Goal: Complete application form

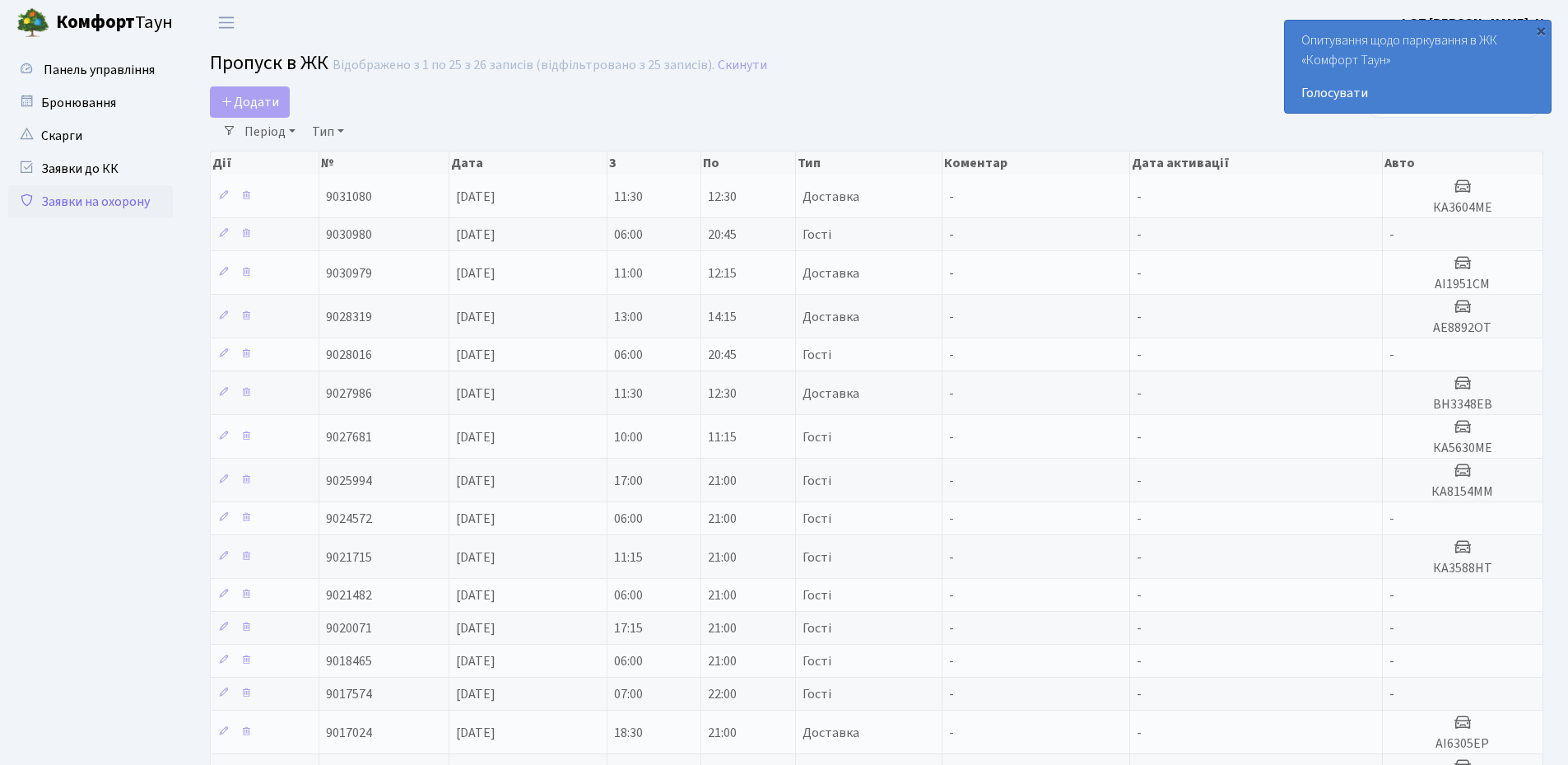
select select "25"
click at [242, 92] on link "Додати" at bounding box center [249, 103] width 80 height 32
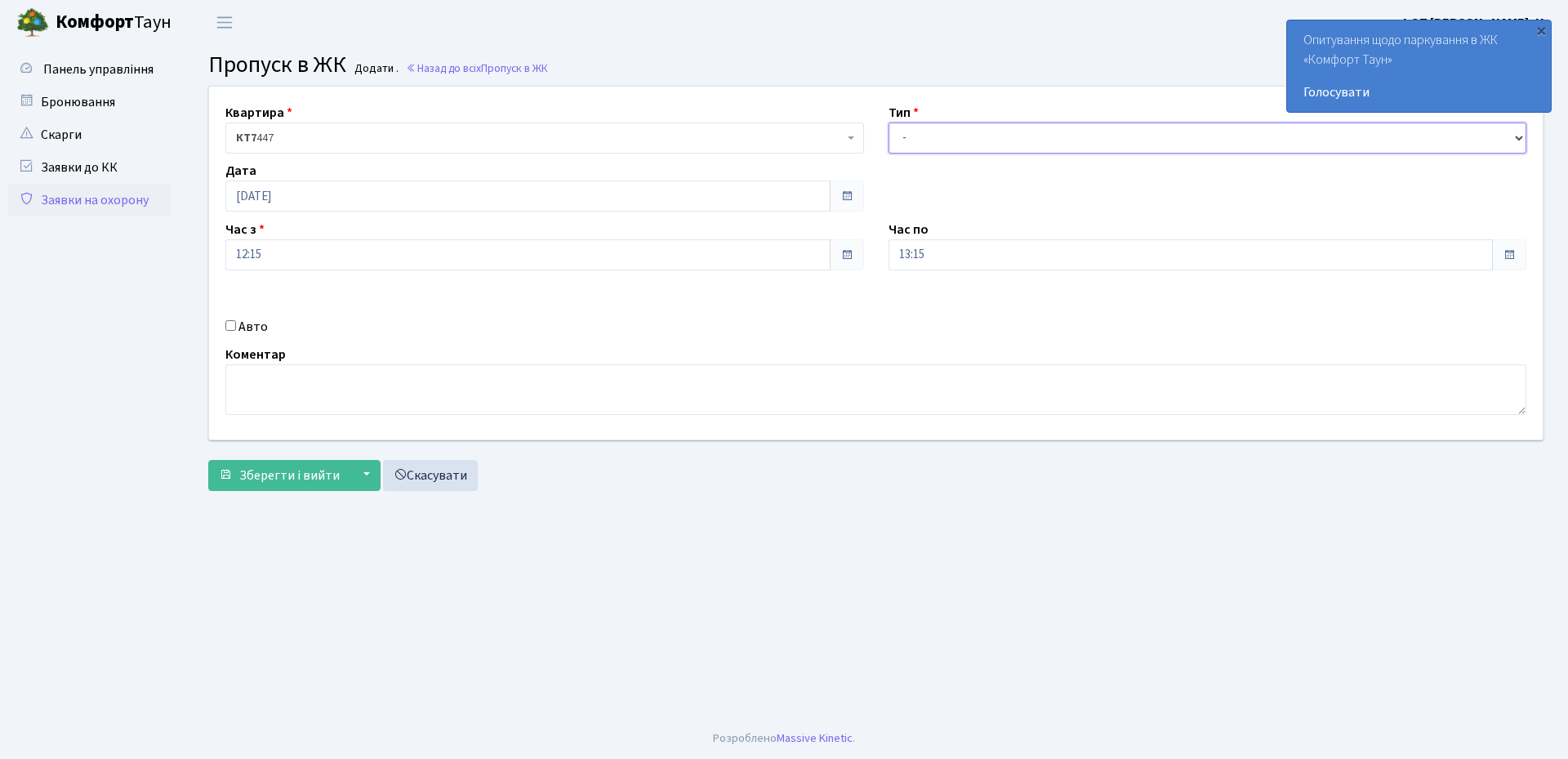
click at [925, 139] on select "- Доставка Таксі Гості Сервіс" at bounding box center [1207, 138] width 638 height 31
select select "1"
click at [889, 122] on select "- Доставка Таксі Гості Сервіс" at bounding box center [1207, 138] width 638 height 31
click at [233, 325] on input "Авто" at bounding box center [231, 325] width 11 height 11
checkbox input "true"
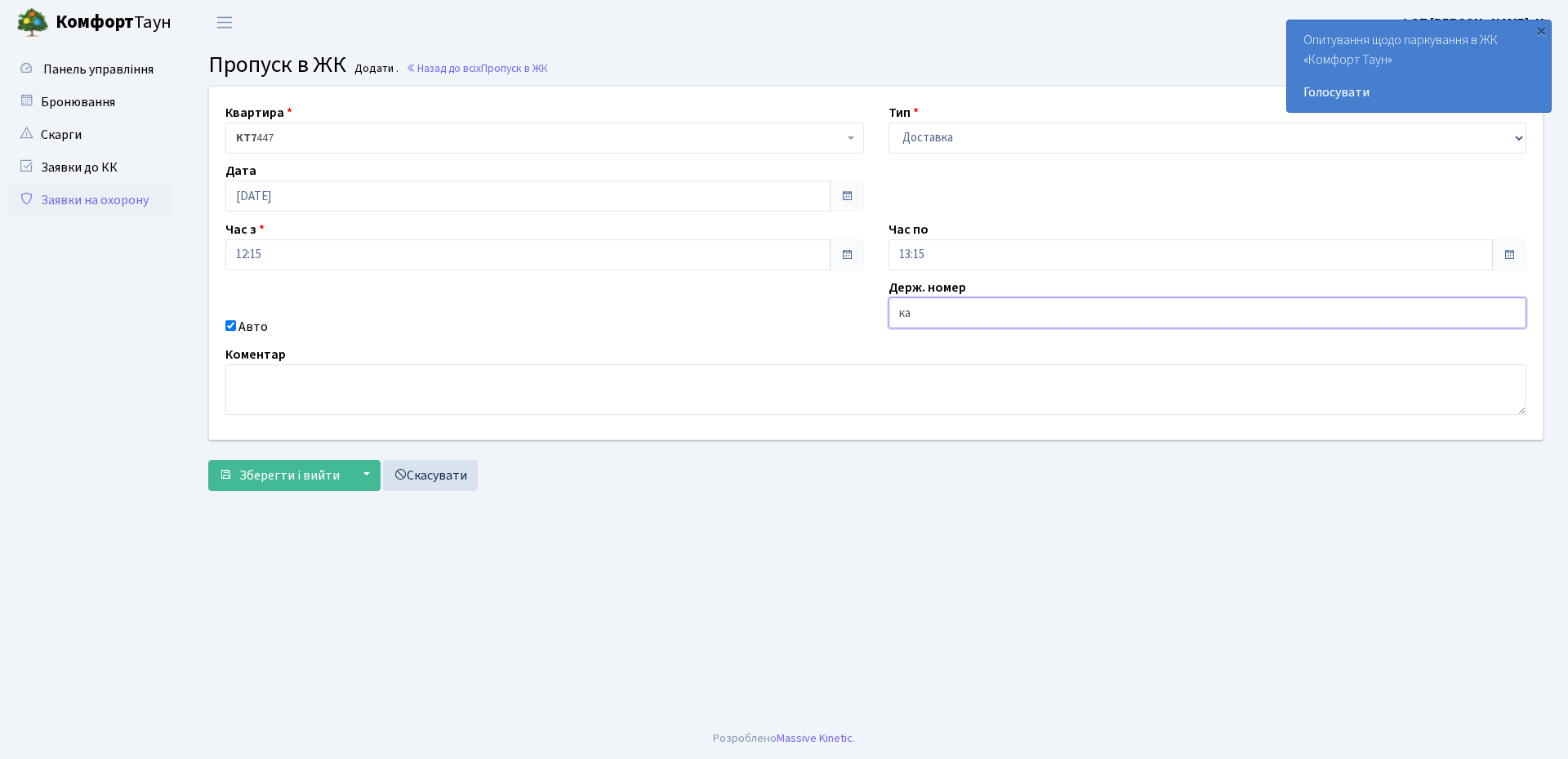
type input "КА8851РВ"
click at [264, 469] on span "Зберегти і вийти" at bounding box center [289, 475] width 101 height 18
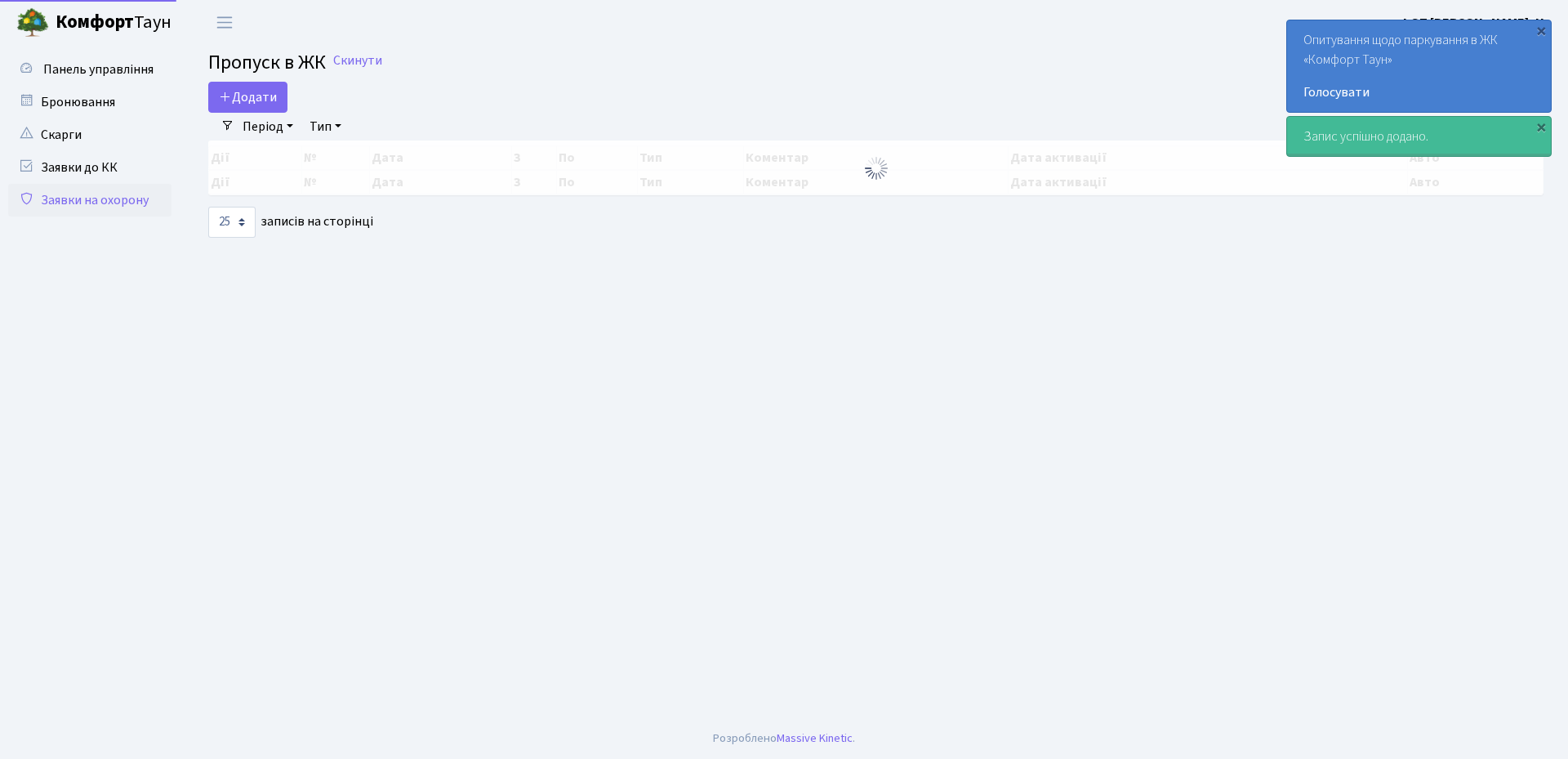
select select "25"
